Goal: Task Accomplishment & Management: Use online tool/utility

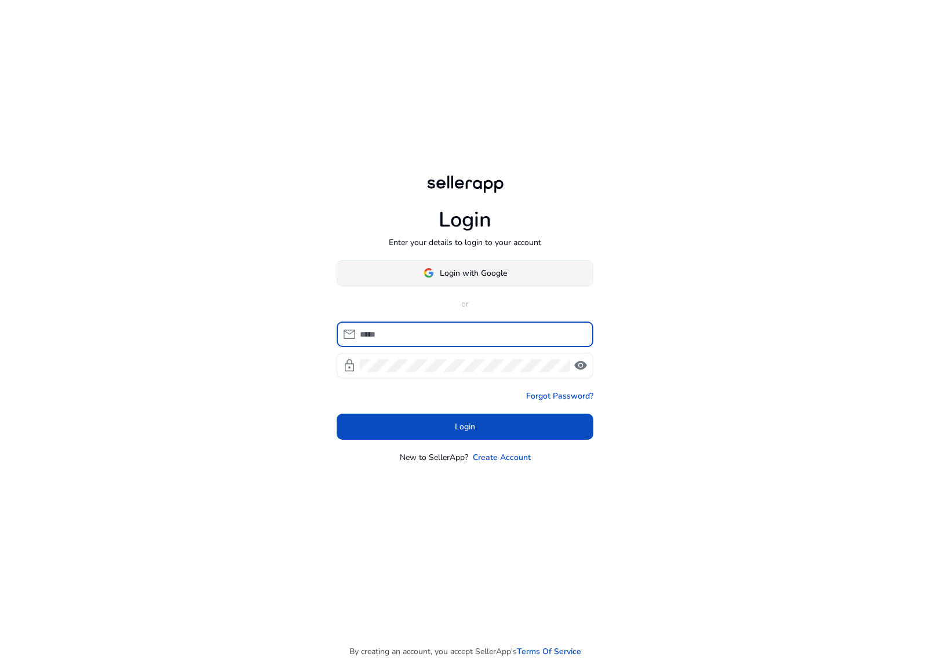
click at [491, 271] on span "Login with Google" at bounding box center [473, 273] width 67 height 12
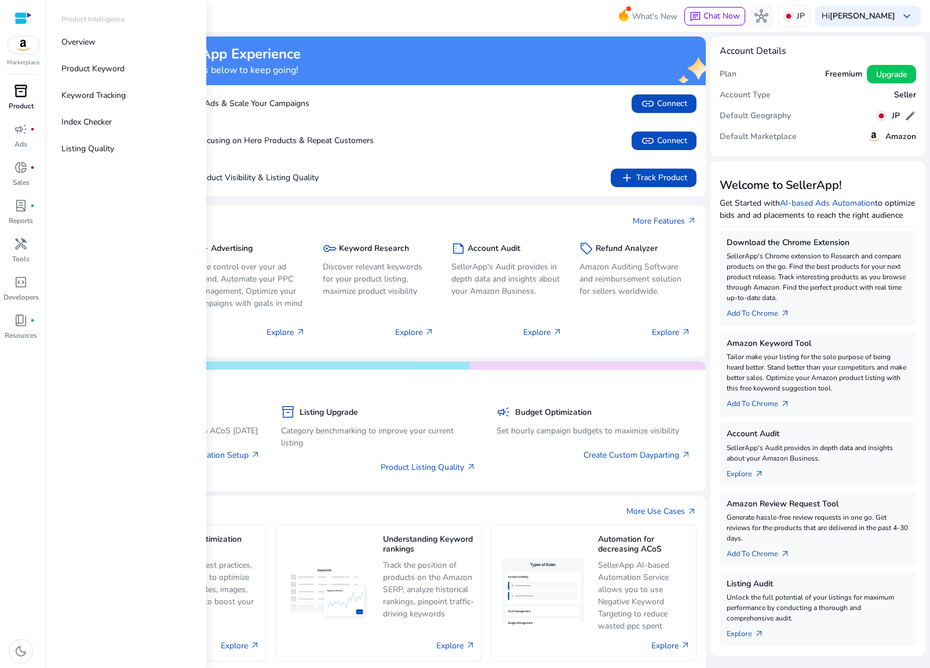
click at [23, 98] on span "inventory_2" at bounding box center [21, 91] width 14 height 14
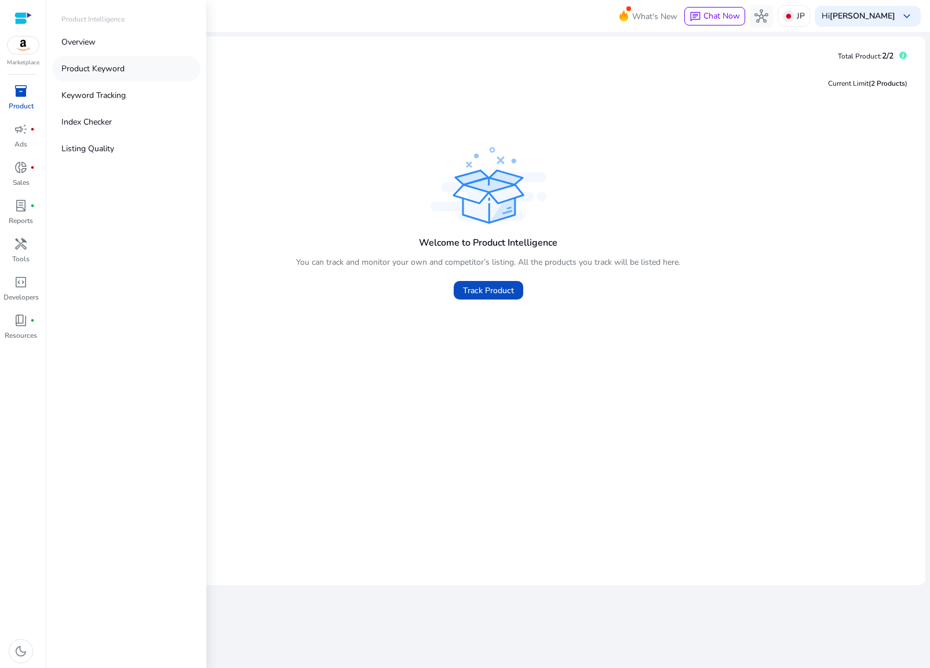
click at [91, 64] on p "Product Keyword" at bounding box center [92, 69] width 63 height 12
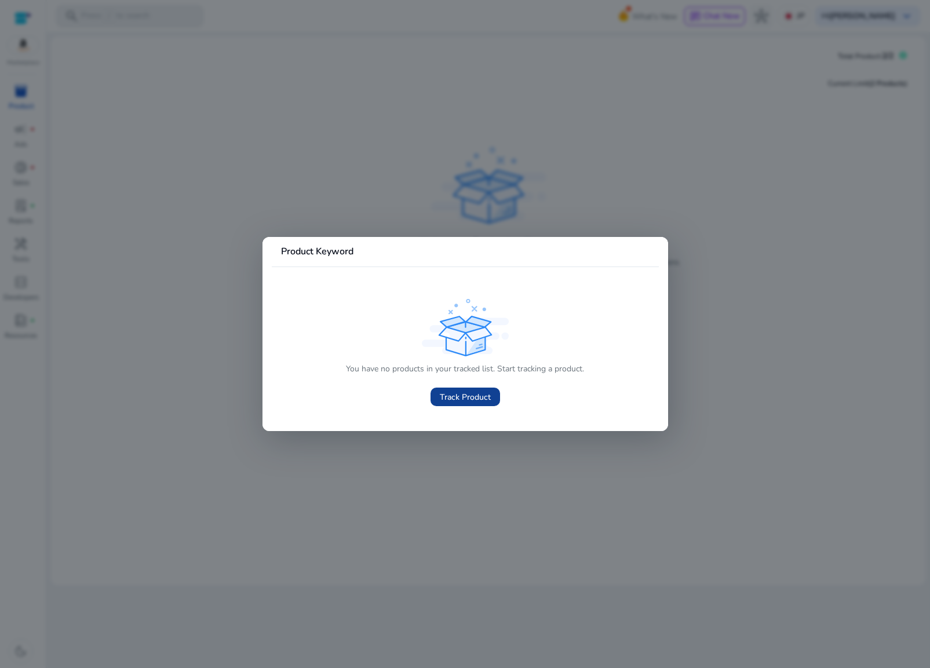
click at [460, 393] on span "Track Product" at bounding box center [465, 397] width 51 height 12
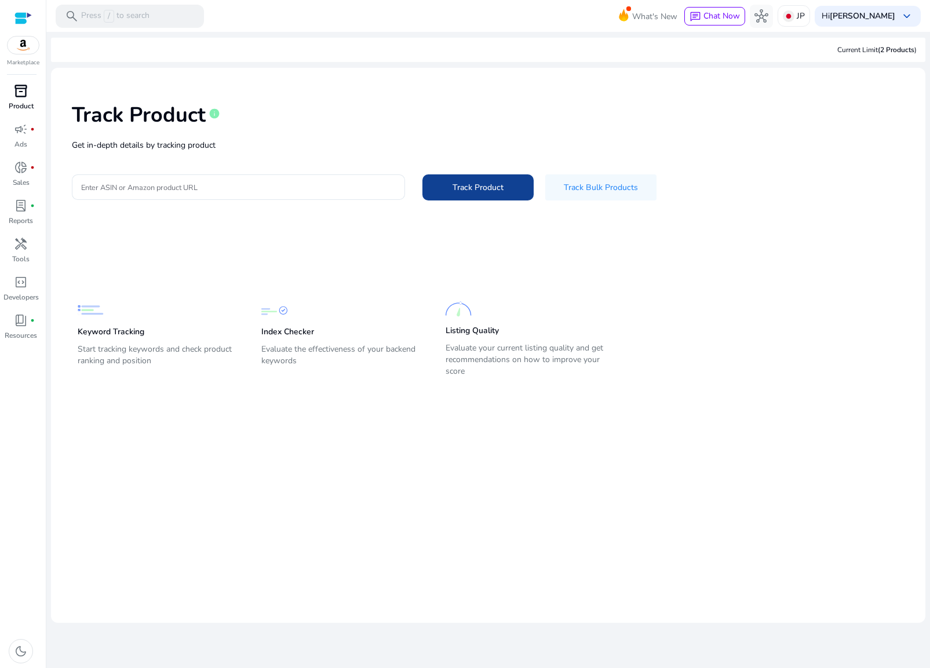
click at [490, 185] on span "Track Product" at bounding box center [478, 187] width 51 height 12
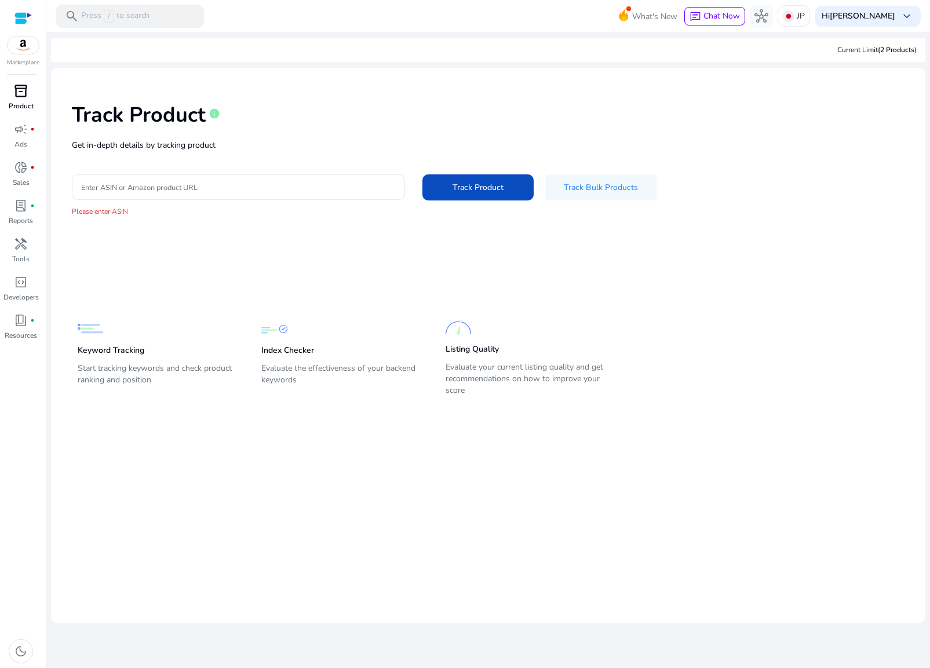
click at [299, 185] on input "Enter ASIN or Amazon product URL" at bounding box center [238, 187] width 315 height 13
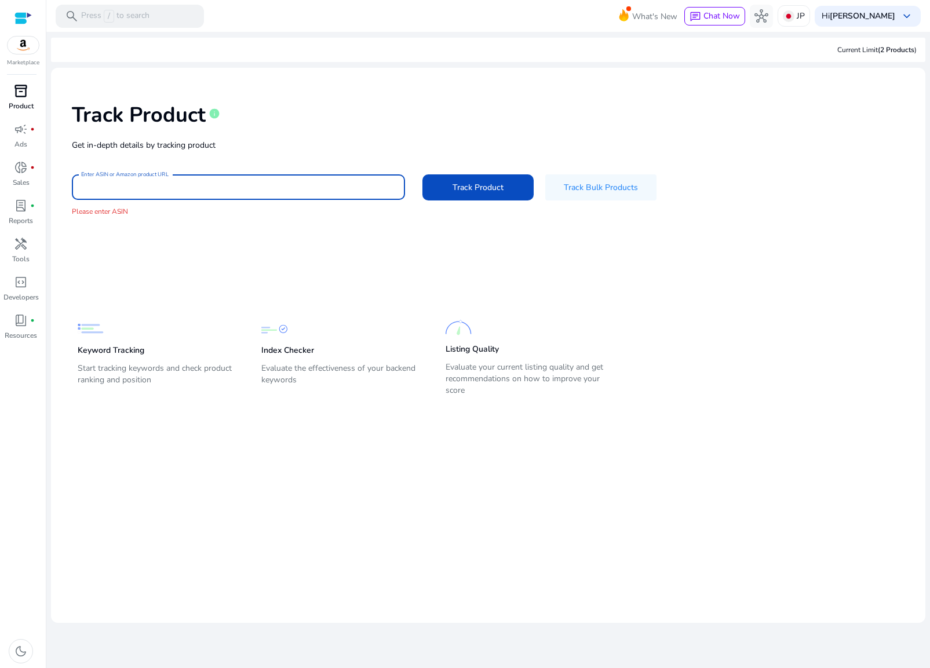
click at [374, 292] on app-static-section-before-action "Keyword Tracking Start tracking keywords and check product ranking and position…" at bounding box center [480, 335] width 804 height 128
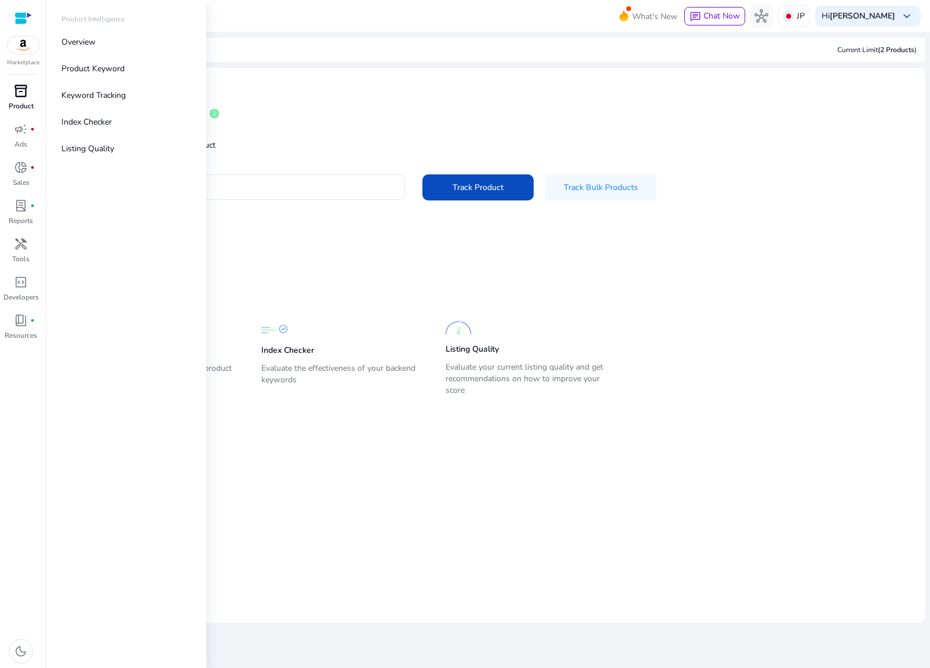
click at [19, 99] on div "inventory_2" at bounding box center [21, 91] width 32 height 19
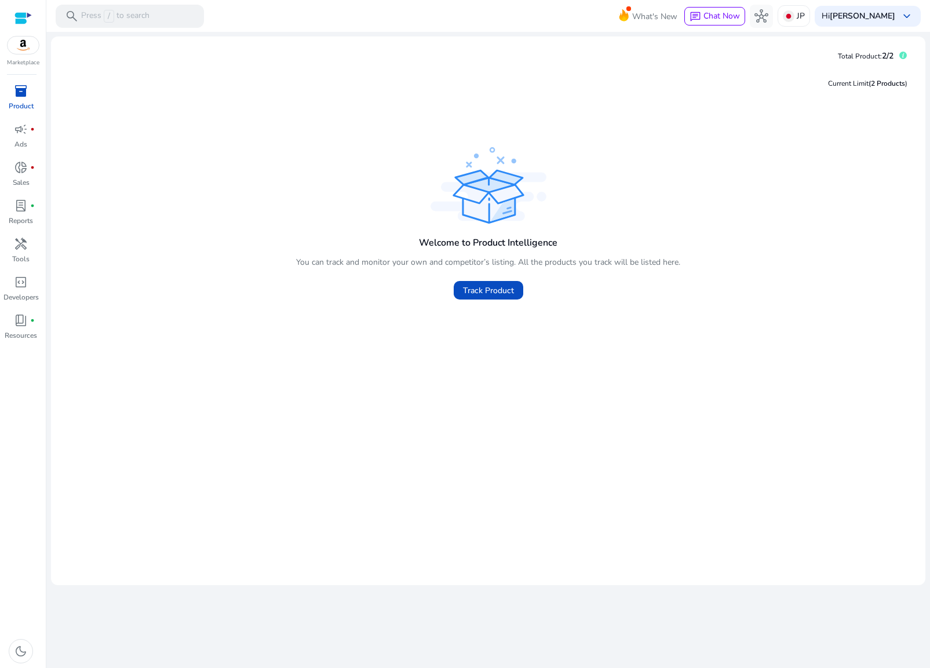
drag, startPoint x: 839, startPoint y: 86, endPoint x: 884, endPoint y: 86, distance: 45.2
click at [884, 86] on div "Current Limit (2 Products )" at bounding box center [867, 83] width 79 height 10
click at [745, 147] on div "Welcome to Product Intelligence You can track and monitor your own and competit…" at bounding box center [488, 225] width 856 height 162
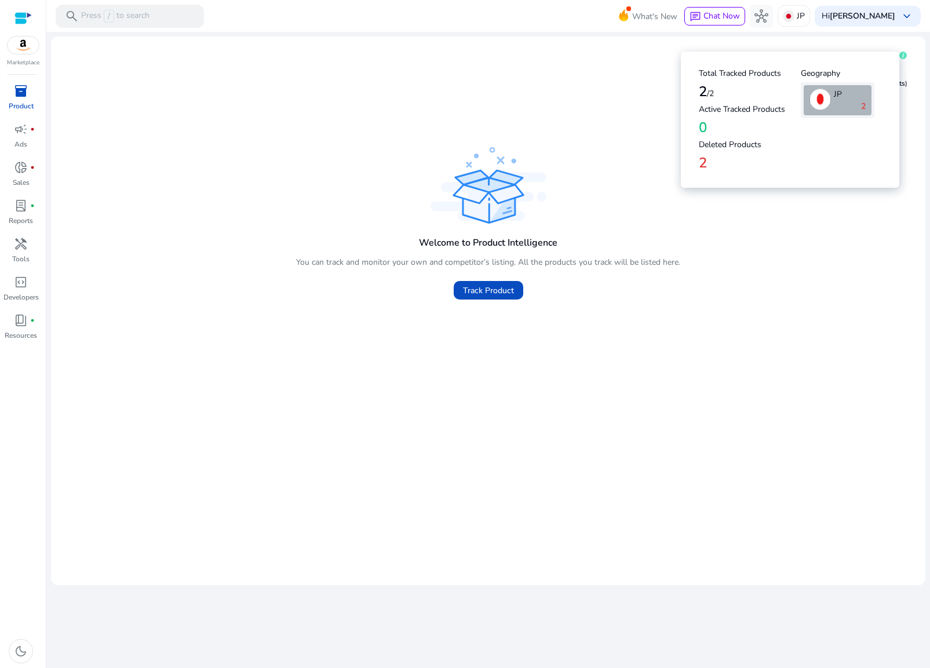
click at [903, 55] on icon at bounding box center [904, 56] width 8 height 8
